Goal: Information Seeking & Learning: Learn about a topic

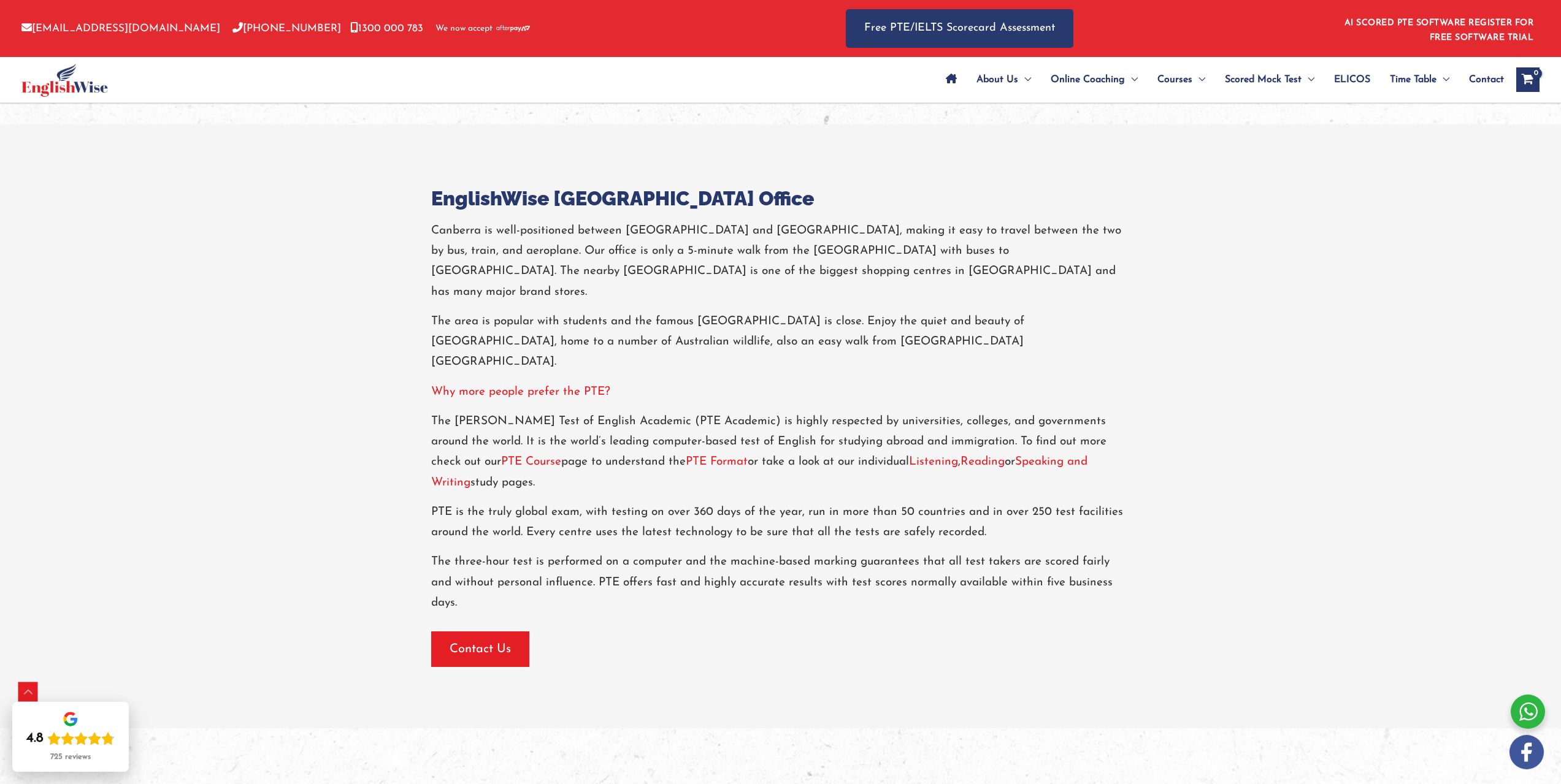
scroll to position [1840, 0]
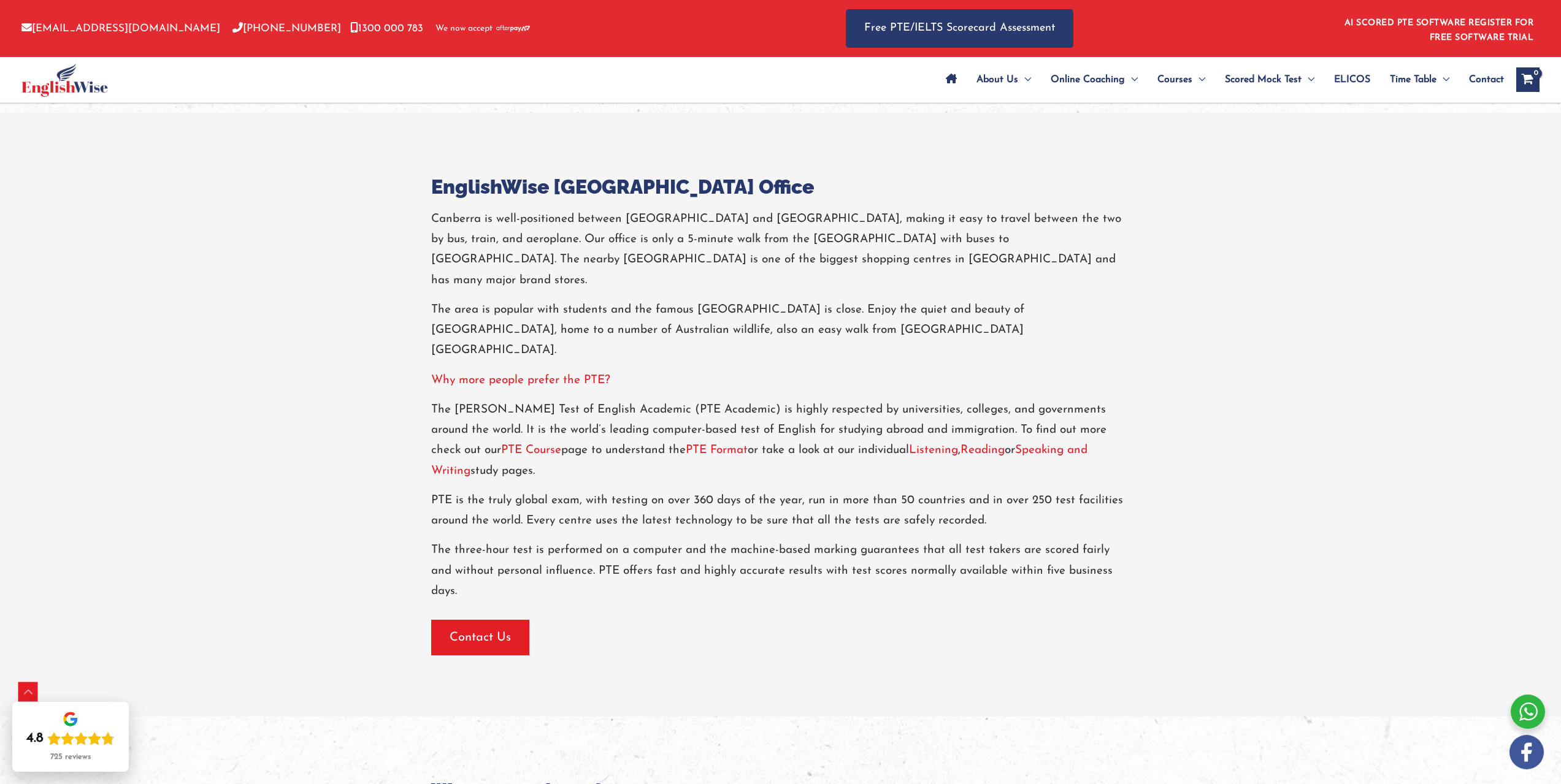
click at [501, 445] on link "PTE Course" at bounding box center [531, 451] width 60 height 12
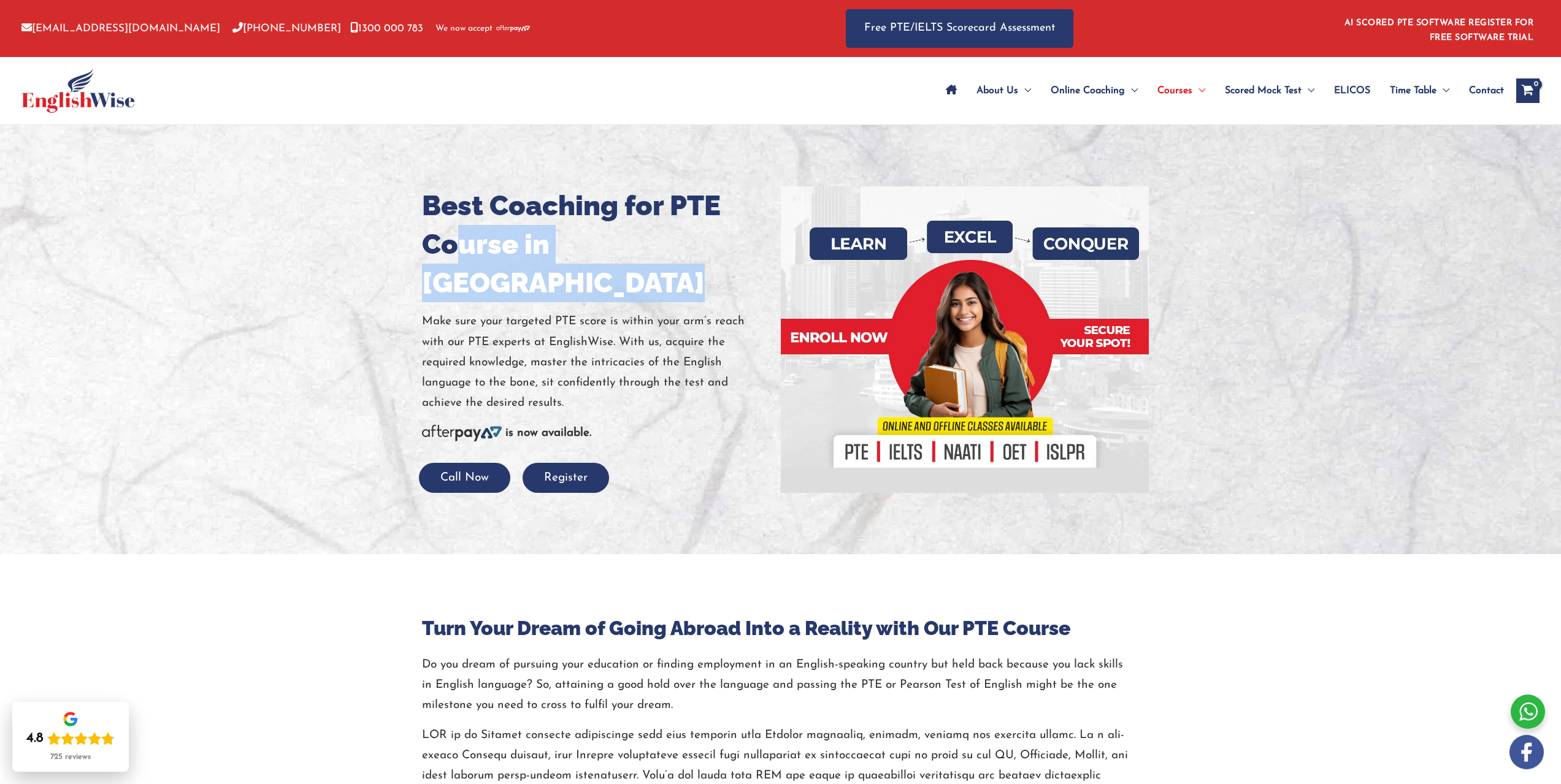
drag, startPoint x: 457, startPoint y: 245, endPoint x: 667, endPoint y: 325, distance: 224.7
click at [660, 273] on div "Best Coaching for PTE Course in [GEOGRAPHIC_DATA] Make sure your targeted PTE s…" at bounding box center [596, 340] width 350 height 306
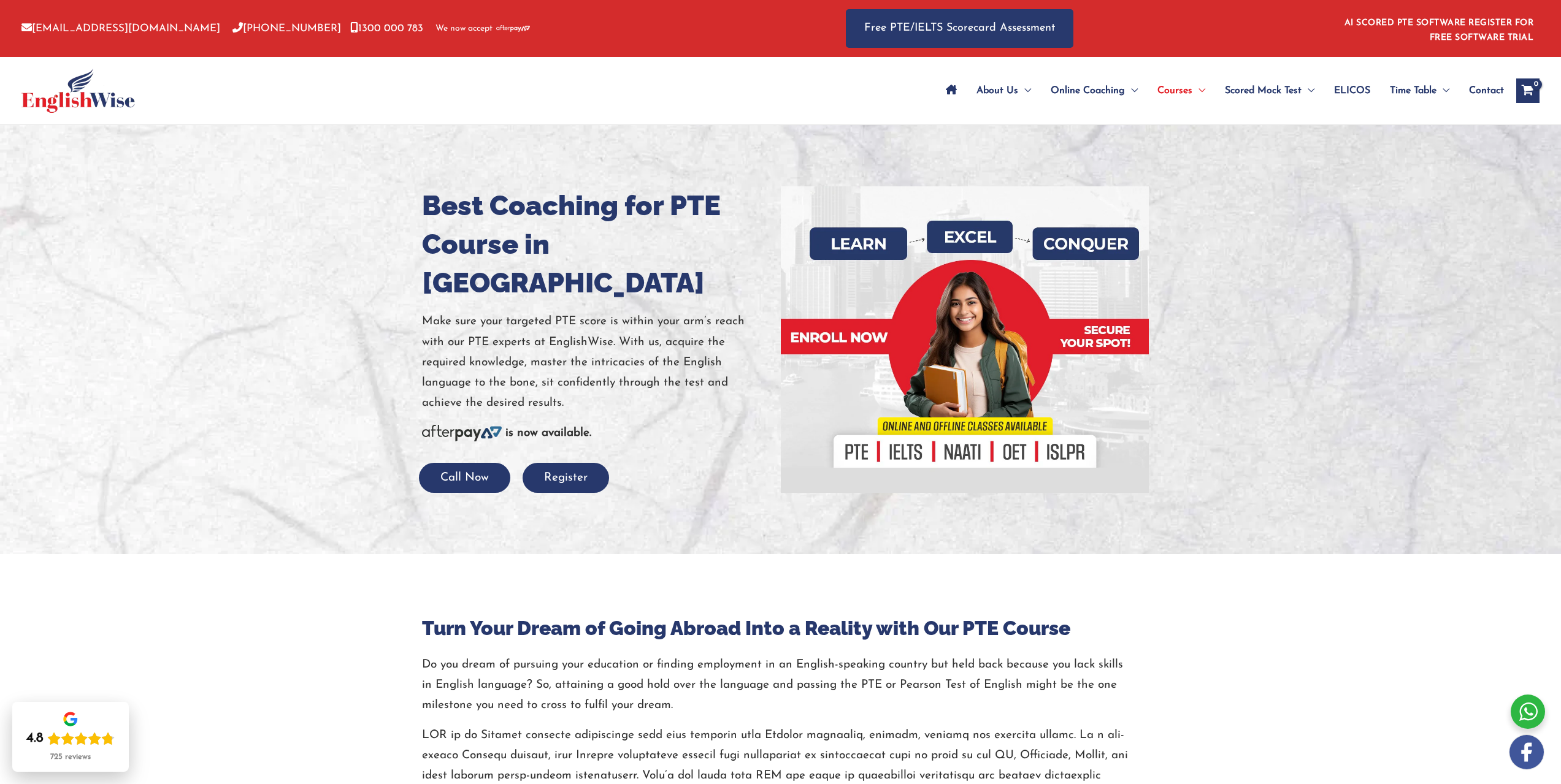
click at [675, 369] on p "Make sure your targeted PTE score is within your arm’s reach with our PTE exper…" at bounding box center [596, 362] width 350 height 102
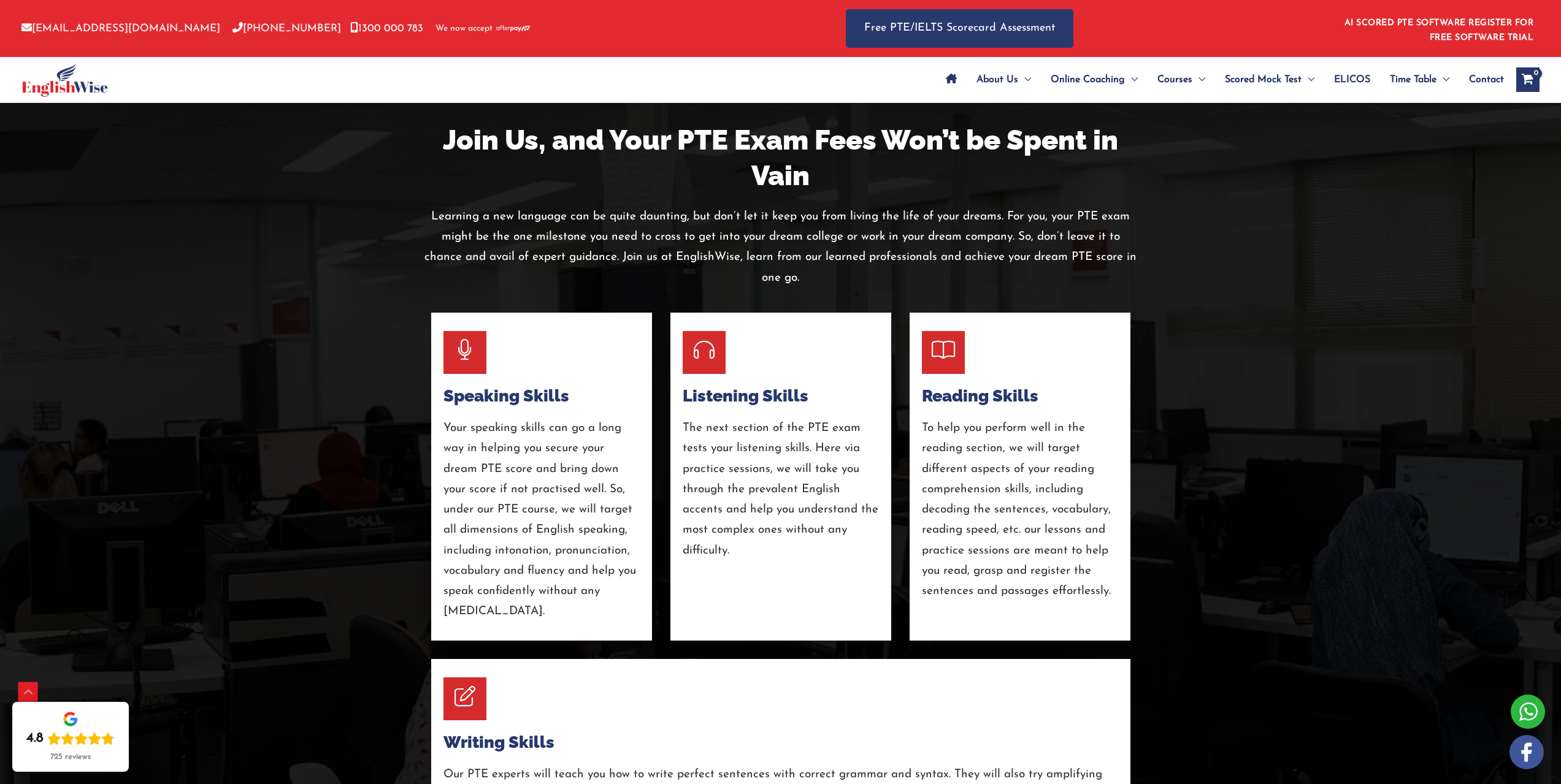
scroll to position [2330, 0]
